Goal: Check status: Check status

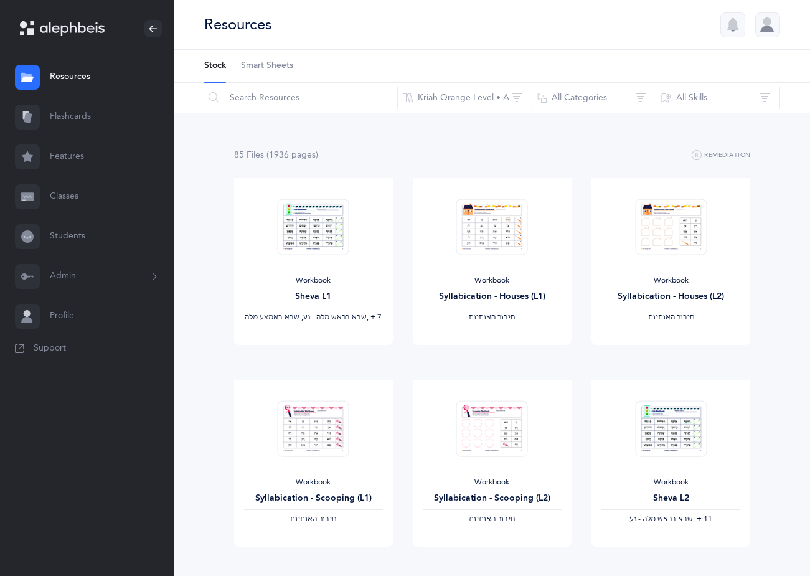
click at [59, 196] on link "Classes" at bounding box center [87, 197] width 174 height 40
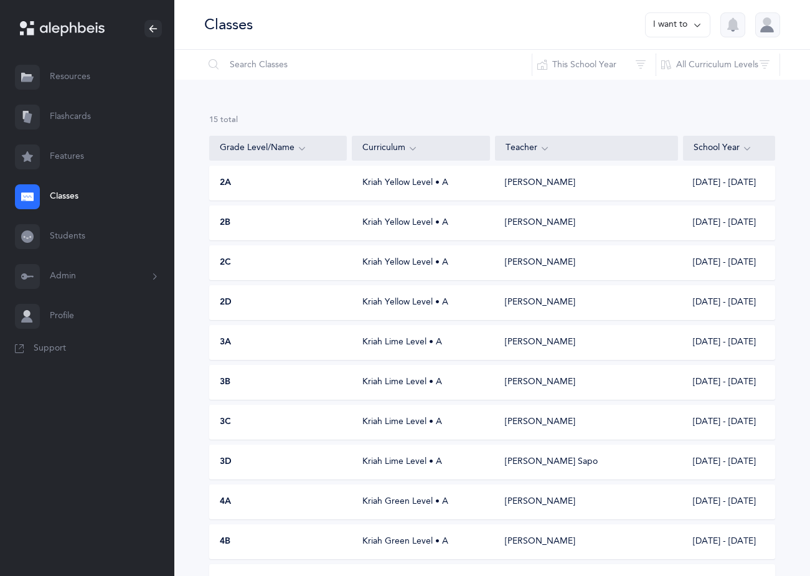
click at [394, 345] on div "Kriah Lime Level • A" at bounding box center [421, 342] width 138 height 12
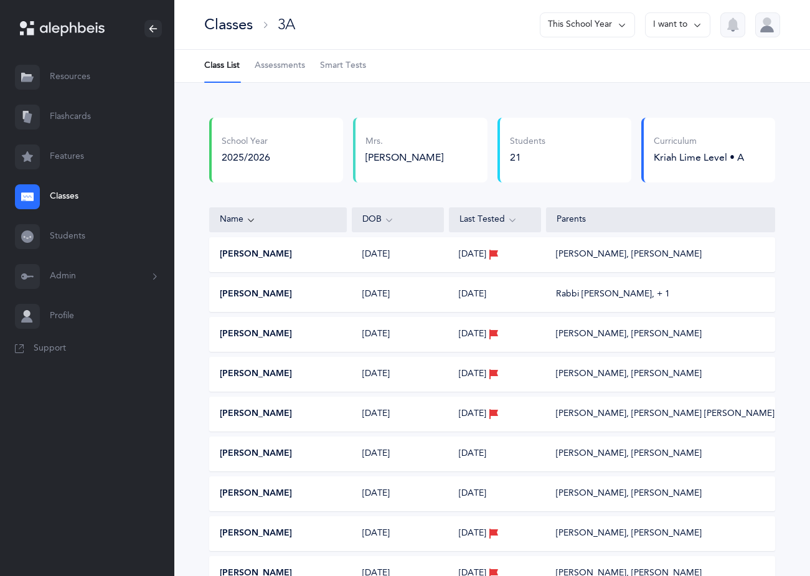
click at [285, 68] on span "Assessments" at bounding box center [280, 66] width 50 height 12
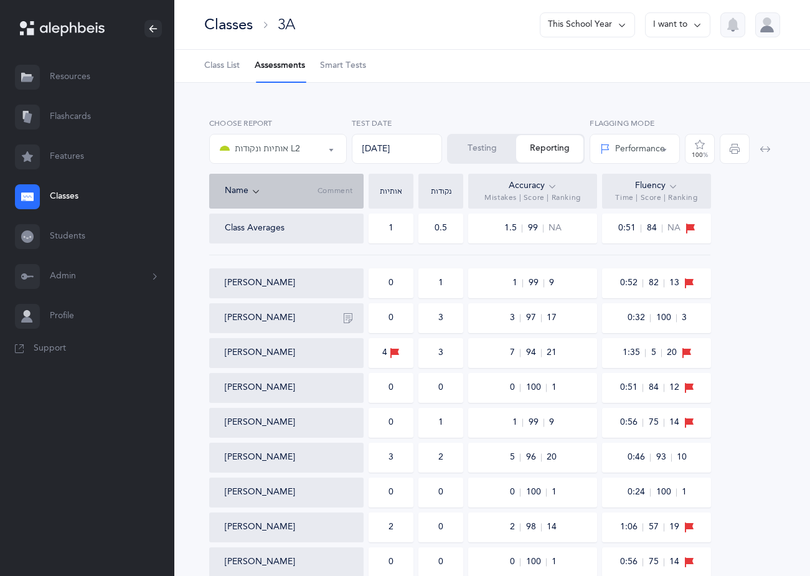
click at [732, 154] on div at bounding box center [753, 146] width 47 height 56
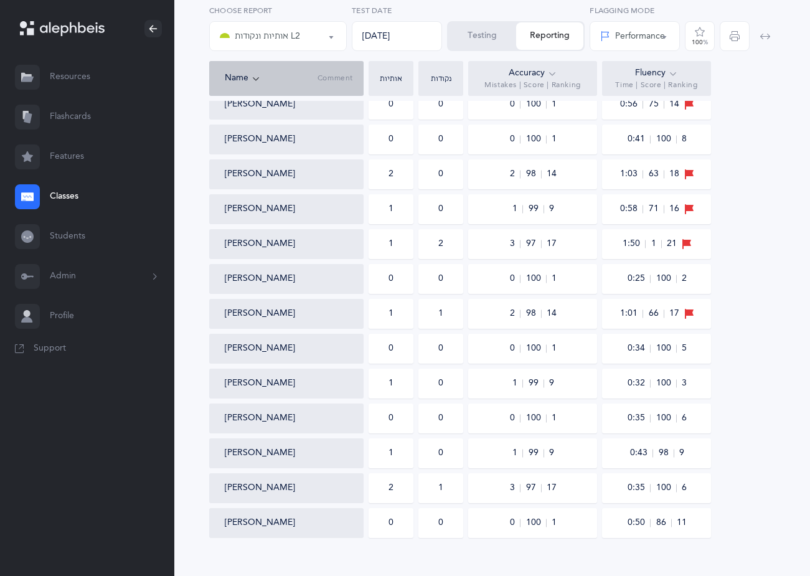
scroll to position [479, 0]
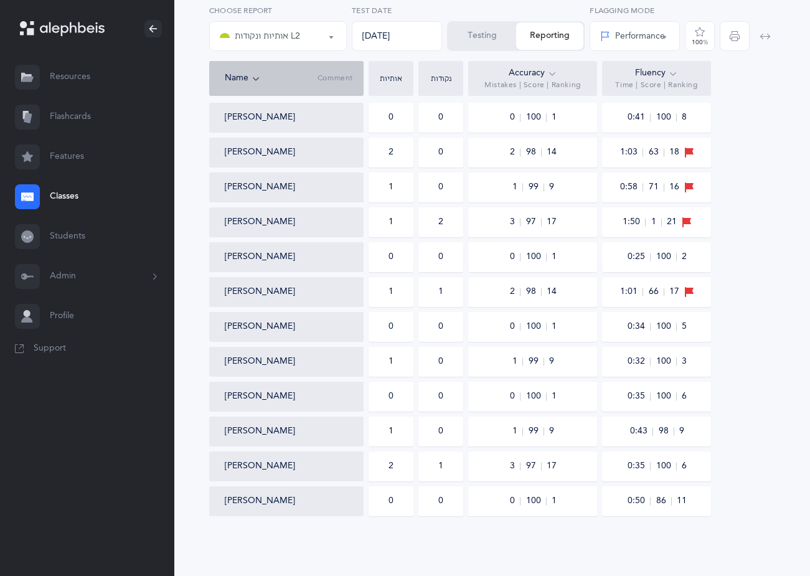
click at [764, 36] on icon "button" at bounding box center [765, 36] width 10 height 10
click at [761, 39] on icon "button" at bounding box center [765, 36] width 10 height 10
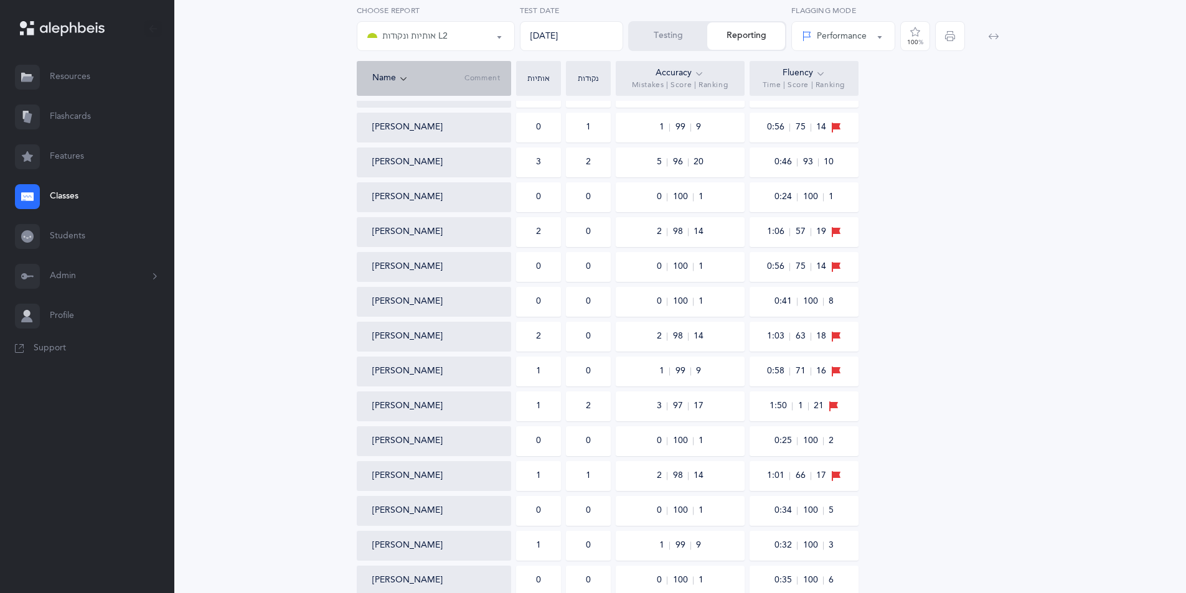
scroll to position [88, 0]
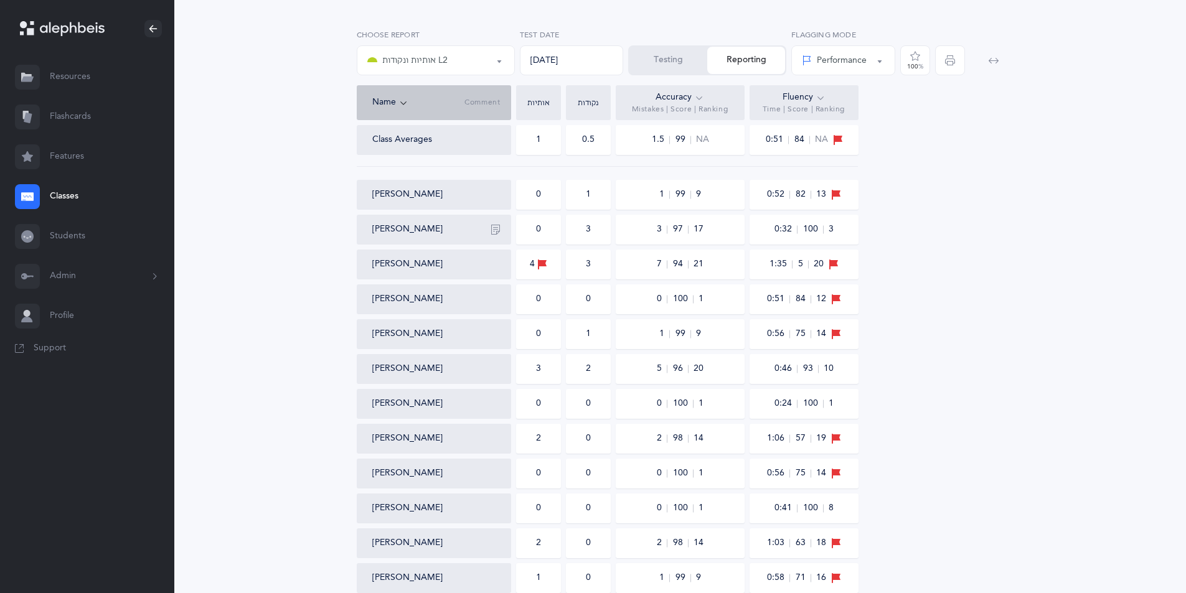
click at [818, 63] on icon "button" at bounding box center [950, 60] width 10 height 10
